Goal: Task Accomplishment & Management: Complete application form

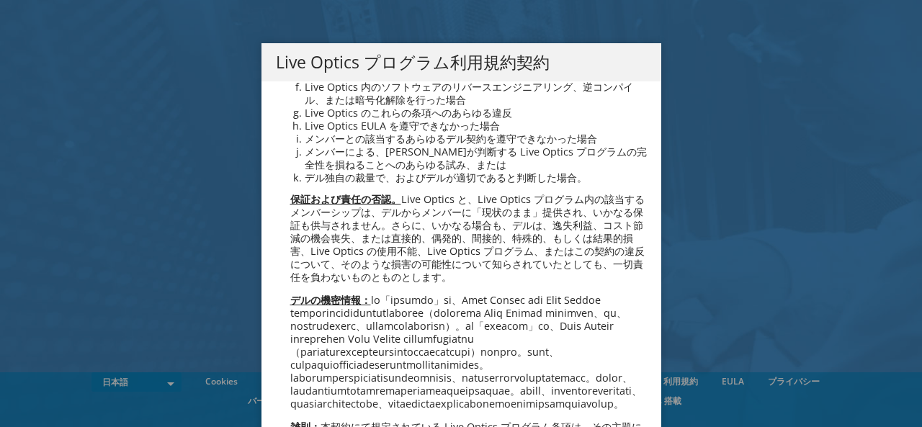
scroll to position [953, 0]
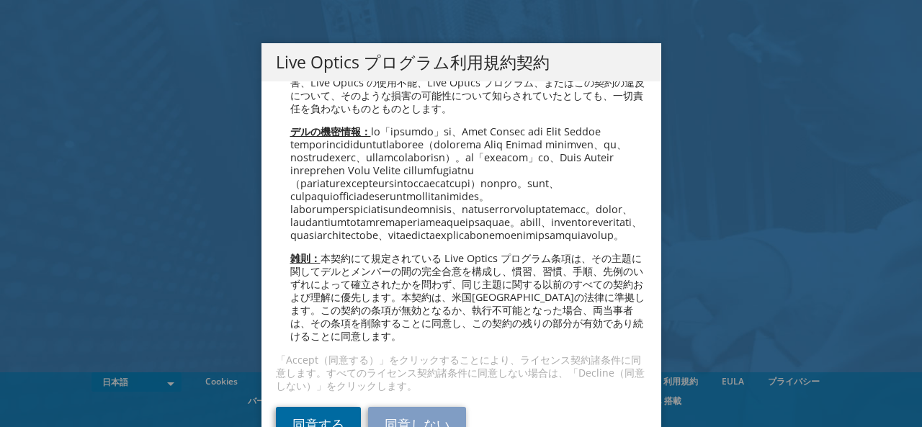
click at [326, 413] on link "同意する" at bounding box center [318, 424] width 85 height 35
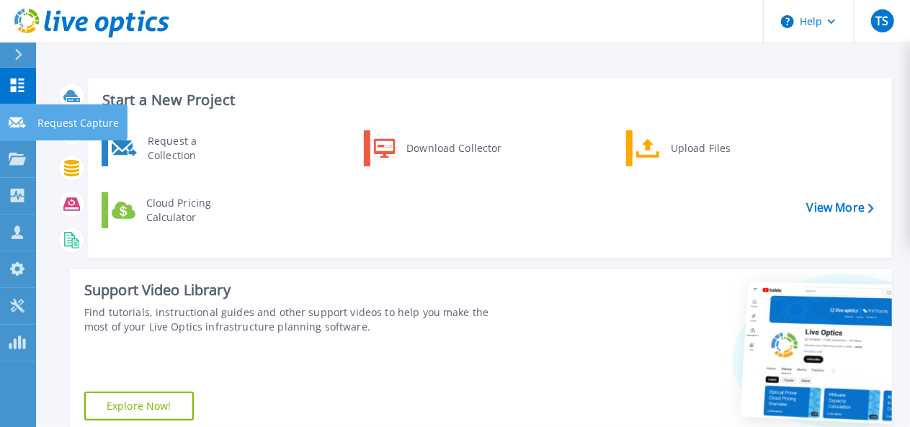
click at [84, 124] on p "Request Capture" at bounding box center [77, 122] width 81 height 37
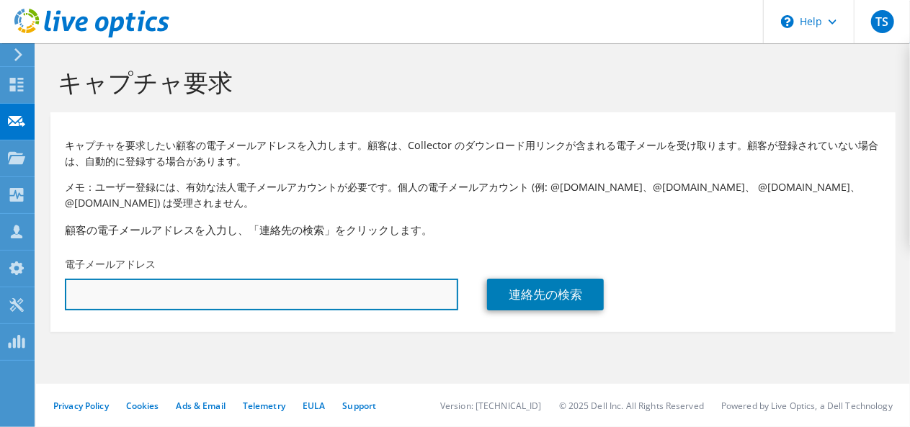
click at [181, 299] on input "text" at bounding box center [261, 295] width 393 height 32
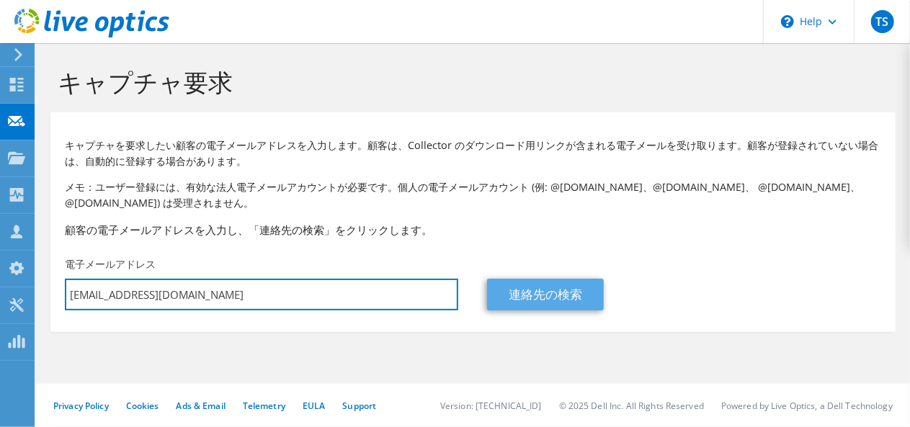
type input "[EMAIL_ADDRESS][DOMAIN_NAME]"
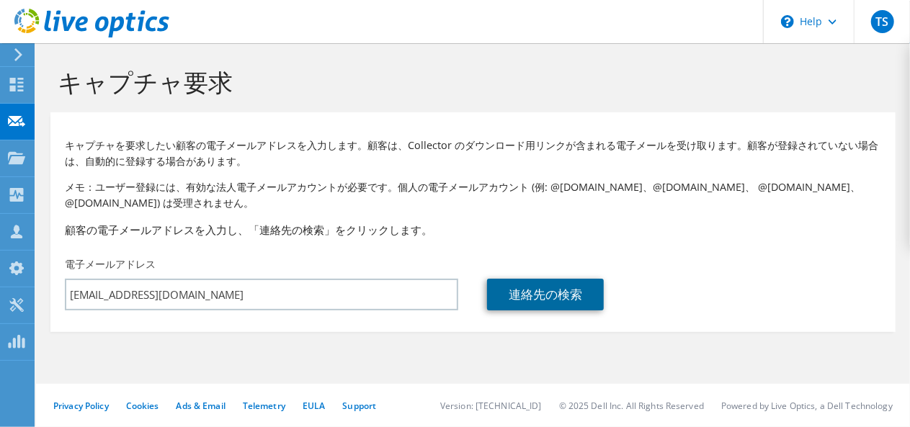
click at [559, 299] on link "連絡先の検索" at bounding box center [545, 295] width 117 height 32
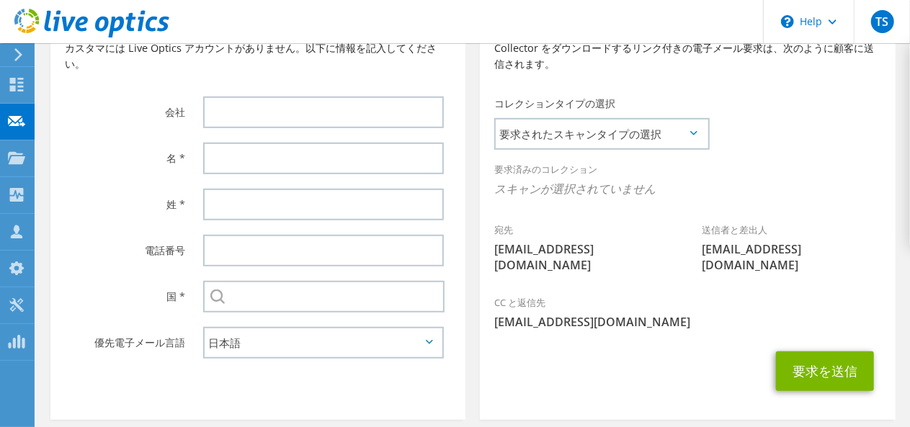
scroll to position [216, 0]
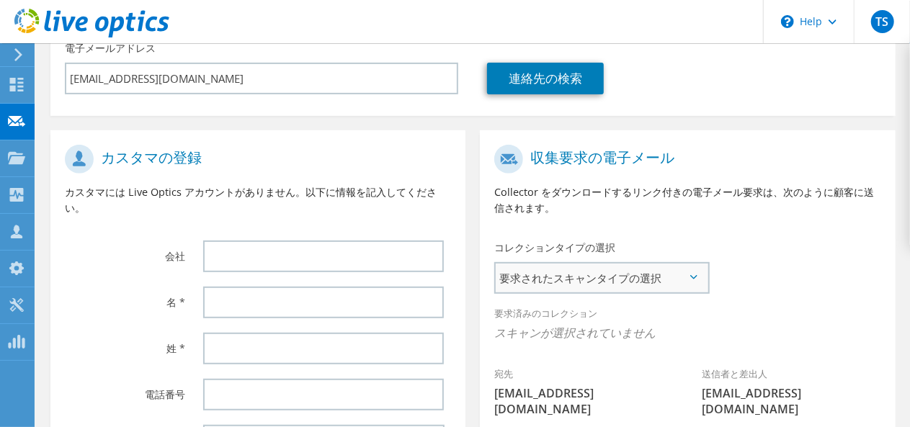
click at [668, 287] on span "要求されたスキャンタイプの選択" at bounding box center [600, 278] width 211 height 29
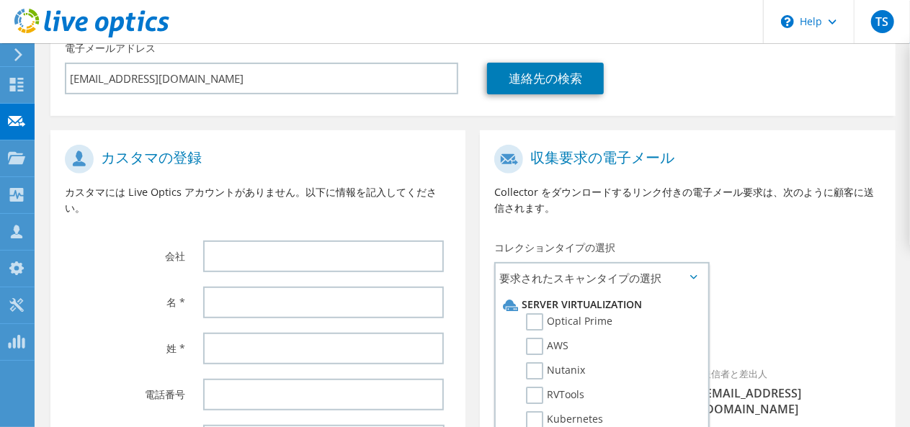
click at [769, 308] on div "要求済みのコレクション スキャンが選択されていません" at bounding box center [687, 324] width 415 height 53
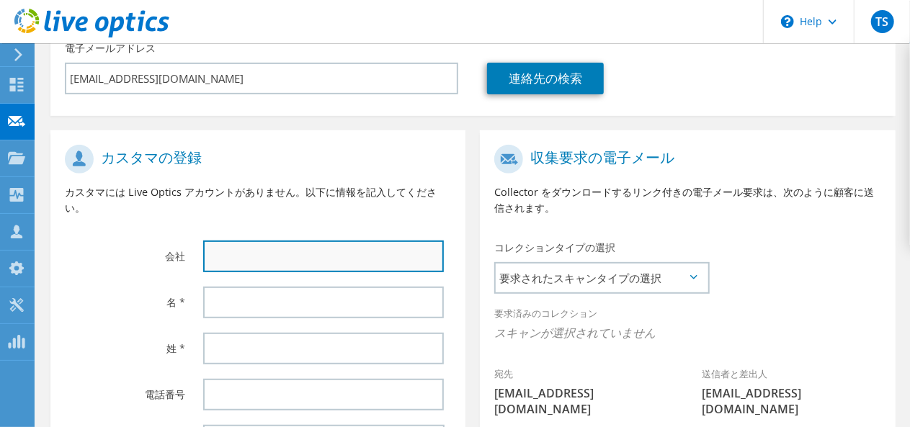
click at [356, 258] on input "text" at bounding box center [323, 257] width 241 height 32
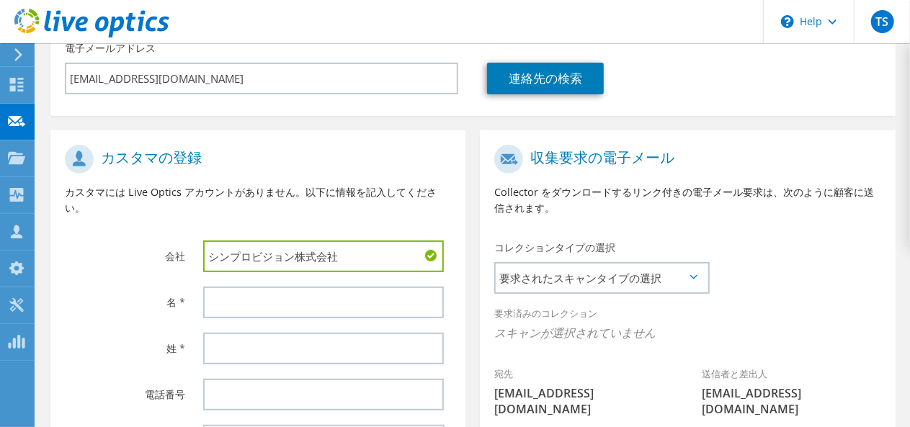
type input "シンプロビジョン株式会社"
type input "す"
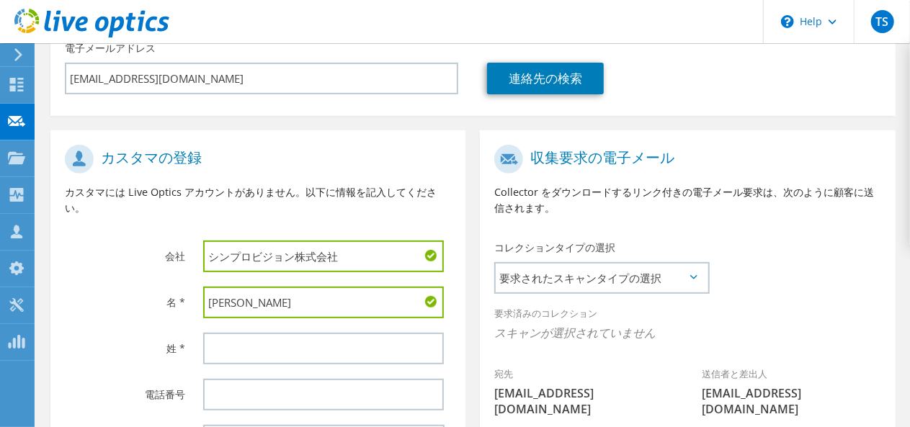
type input "[PERSON_NAME]"
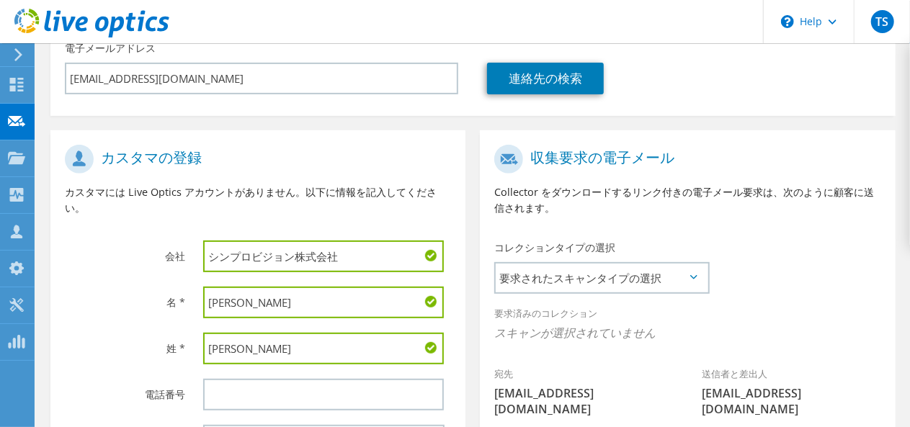
type input "[PERSON_NAME]"
click at [107, 283] on div "名 *" at bounding box center [119, 301] width 138 height 45
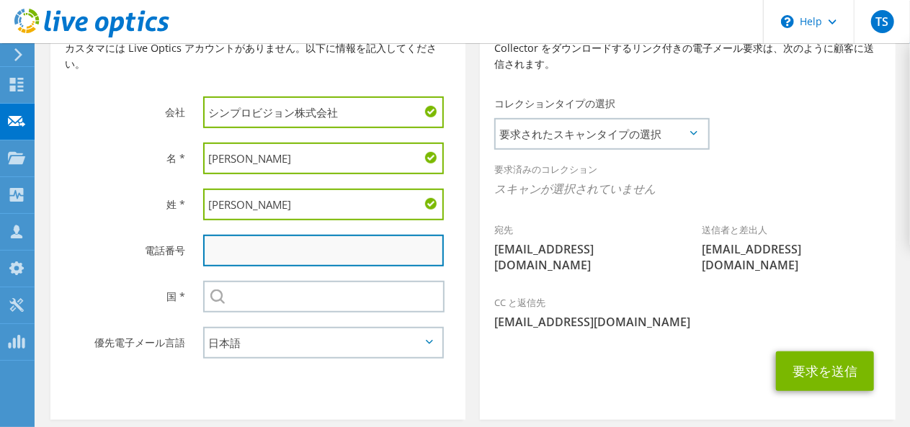
click at [261, 261] on input "text" at bounding box center [323, 251] width 241 height 32
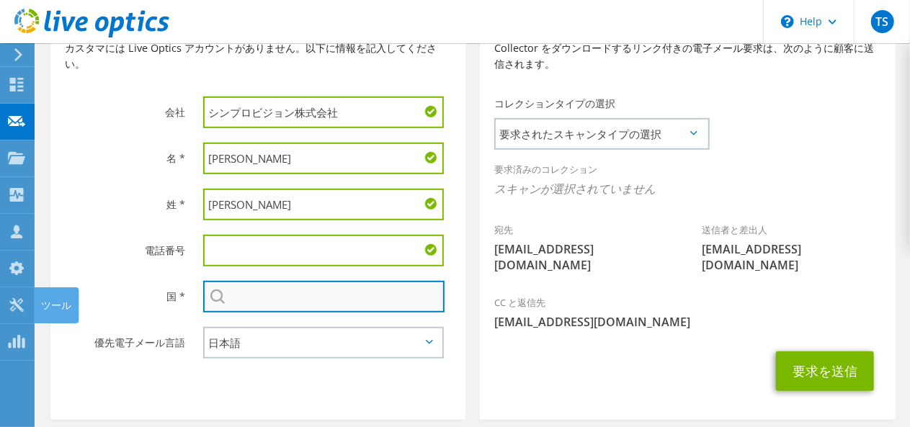
click at [307, 306] on input "text" at bounding box center [323, 297] width 241 height 32
type input "[GEOGRAPHIC_DATA]"
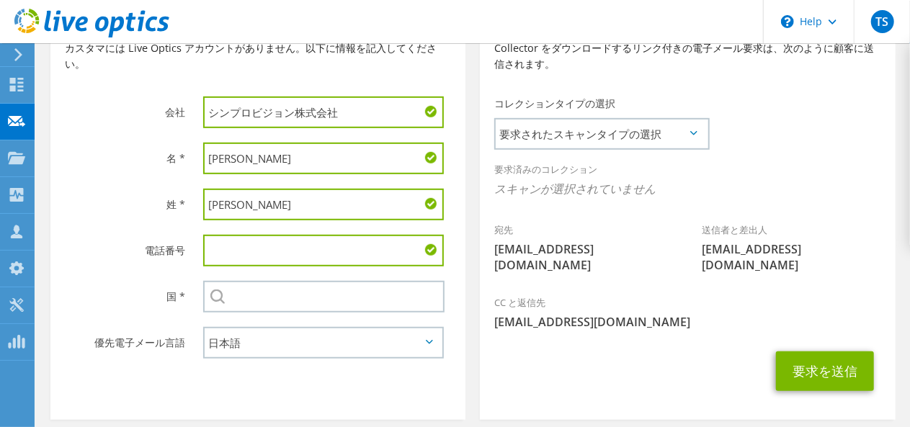
click at [216, 302] on div "選択 アンドラ公国 アラブ首長国連邦 アフガニスタン アンティグア・バーブーダ アンギラ アルバニア アルメニア アンゴラ [GEOGRAPHIC_DATA]…" at bounding box center [323, 297] width 241 height 32
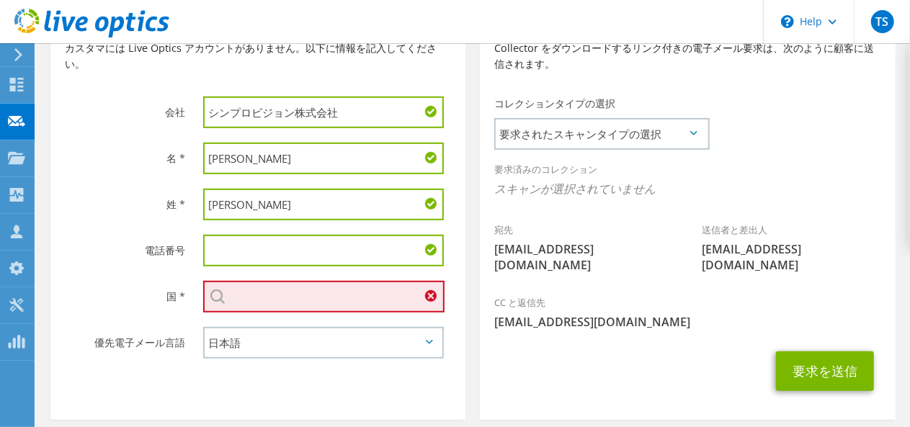
click at [292, 313] on input "text" at bounding box center [323, 297] width 241 height 32
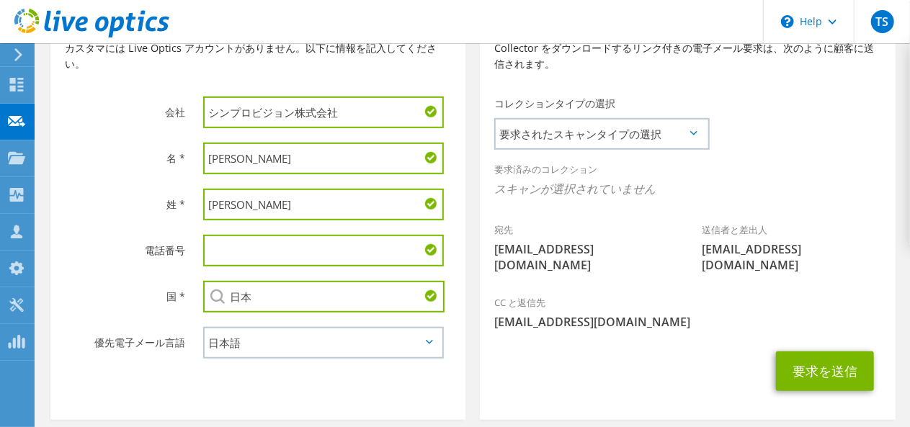
type input "日本"
click at [305, 341] on select "English Deutsch Español Français Italiano Polski Português Русский 中文 日本語 한국어" at bounding box center [323, 343] width 241 height 32
click at [203, 330] on select "English Deutsch Español Français Italiano Polski Português Русский 中文 日本語 한국어" at bounding box center [323, 343] width 241 height 32
click at [575, 368] on div "要求を送信" at bounding box center [687, 371] width 415 height 54
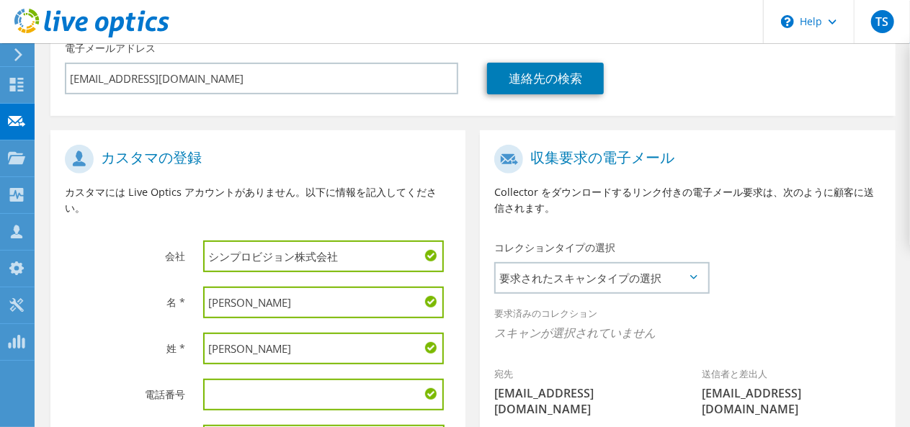
scroll to position [288, 0]
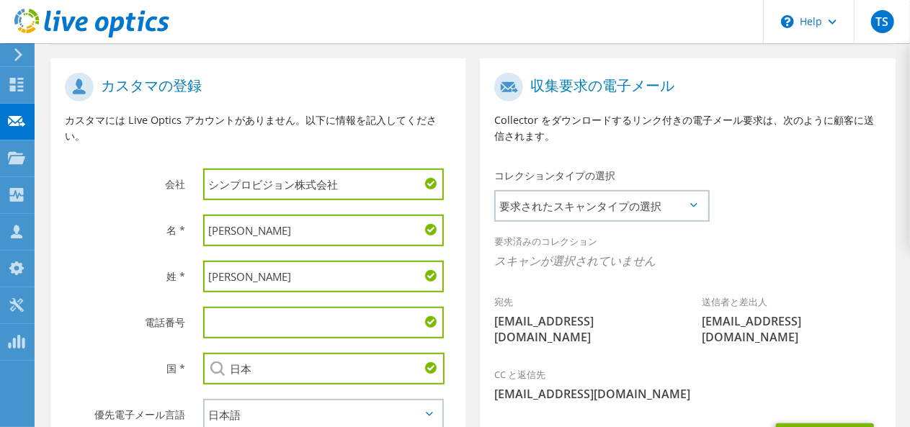
click at [696, 207] on icon at bounding box center [693, 205] width 7 height 4
click at [691, 208] on span "要求されたスキャンタイプの選択" at bounding box center [600, 206] width 211 height 29
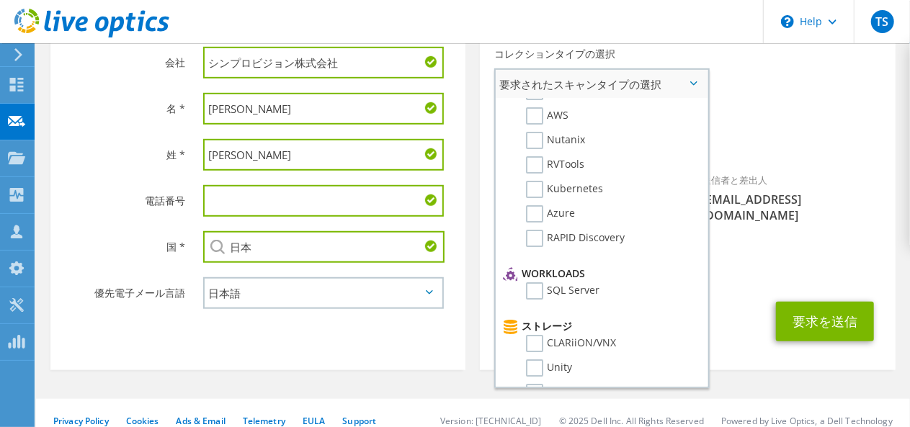
scroll to position [0, 0]
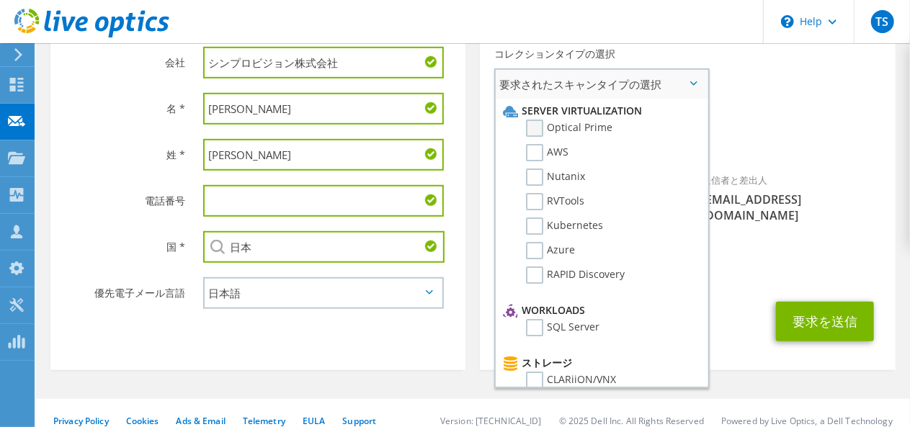
click at [540, 132] on label "Optical Prime" at bounding box center [569, 128] width 86 height 17
click at [0, 0] on input "Optical Prime" at bounding box center [0, 0] width 0 height 0
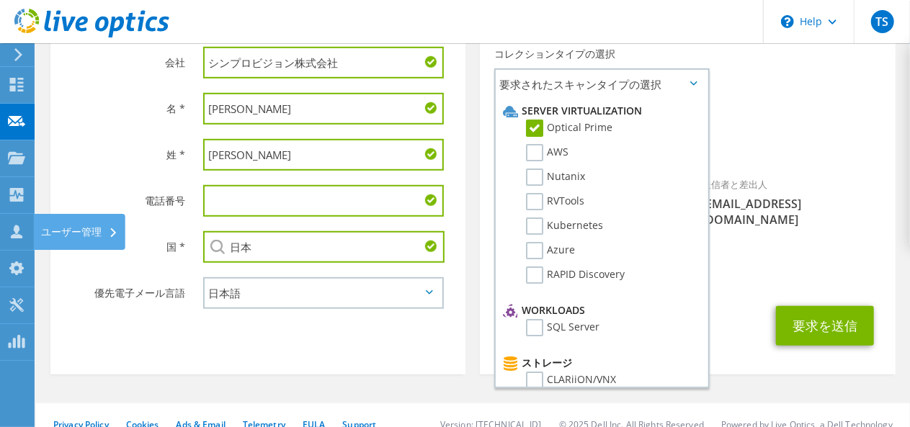
click at [652, 30] on header "TS チャネルパートナー tetsuaki sugawara tetsuaki.sugawara@g.softbank.co.jp SB C&S My Pro…" at bounding box center [455, 21] width 910 height 43
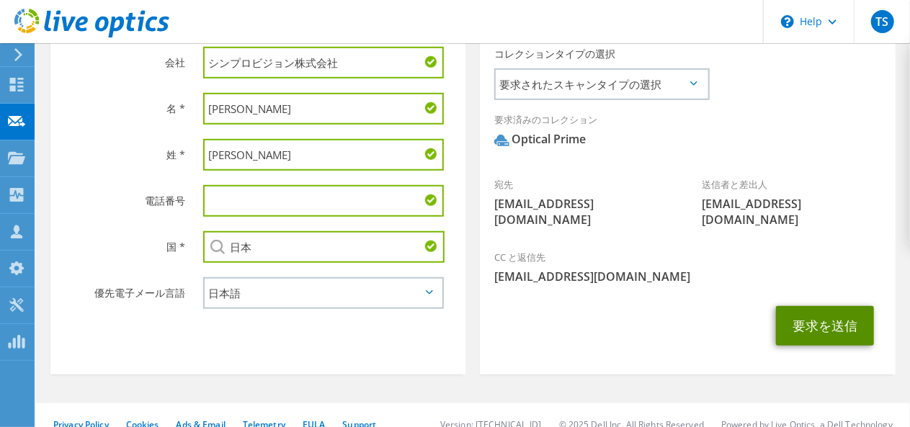
click at [807, 313] on button "要求を送信" at bounding box center [825, 326] width 98 height 40
